Goal: Check status: Check status

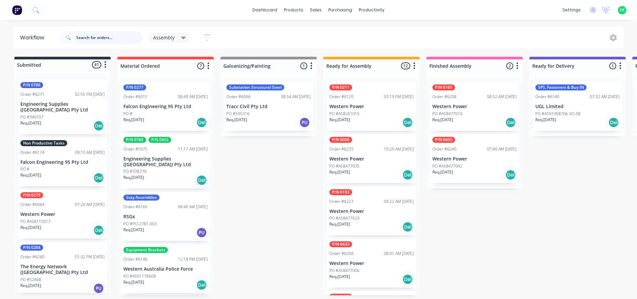
click at [92, 33] on input "text" at bounding box center [109, 37] width 66 height 13
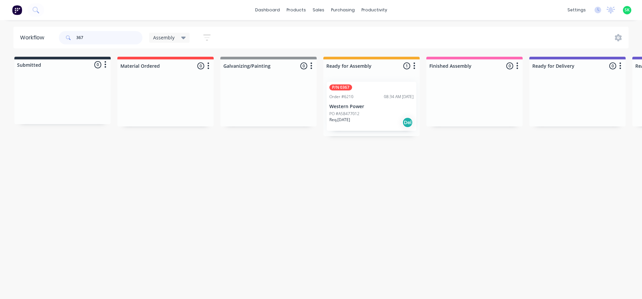
type input "367"
click at [379, 109] on p "Western Power" at bounding box center [371, 107] width 84 height 6
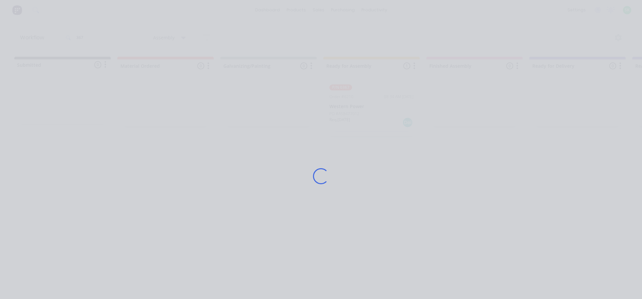
click at [379, 109] on div "Loading..." at bounding box center [320, 176] width 535 height 299
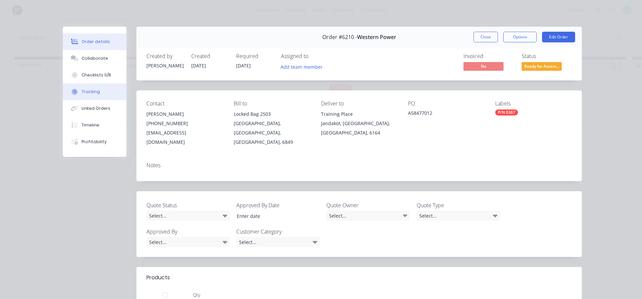
click at [103, 91] on button "Tracking" at bounding box center [94, 92] width 63 height 17
